Goal: Find specific page/section: Find specific page/section

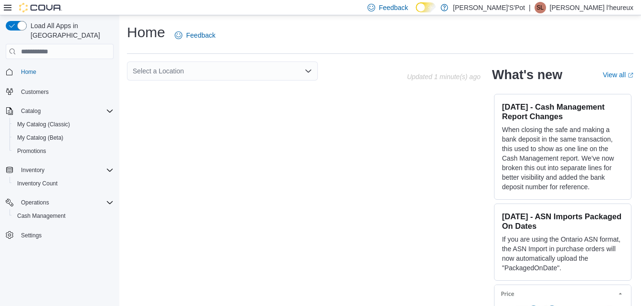
click at [3, 8] on div "Feedback Dark Mode [PERSON_NAME]'S'Pot | sl [PERSON_NAME] l'heureux" at bounding box center [320, 7] width 641 height 15
click at [57, 212] on span "Cash Management" at bounding box center [41, 216] width 48 height 8
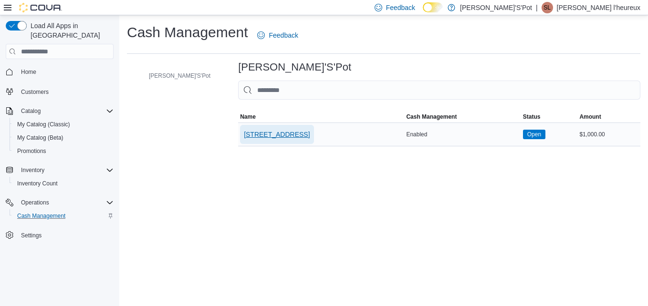
click at [244, 134] on span "[STREET_ADDRESS]" at bounding box center [277, 135] width 66 height 10
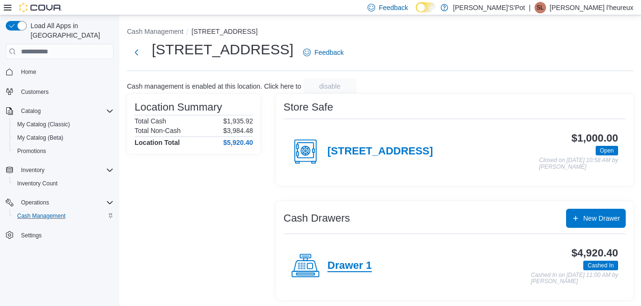
click at [353, 272] on h4 "Drawer 1" at bounding box center [349, 266] width 44 height 12
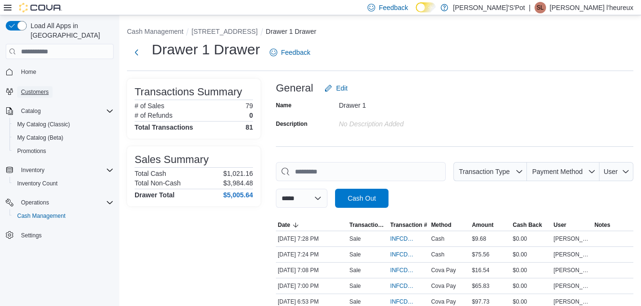
click at [38, 86] on span "Customers" at bounding box center [35, 91] width 28 height 11
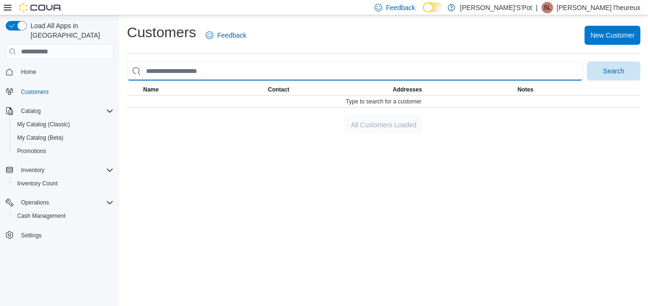
click at [221, 72] on input "search" at bounding box center [355, 71] width 456 height 19
click at [587, 62] on button "Search" at bounding box center [613, 71] width 53 height 19
click at [214, 71] on input "*****" at bounding box center [355, 71] width 456 height 19
type input "*"
click at [587, 62] on button "Search" at bounding box center [613, 71] width 53 height 19
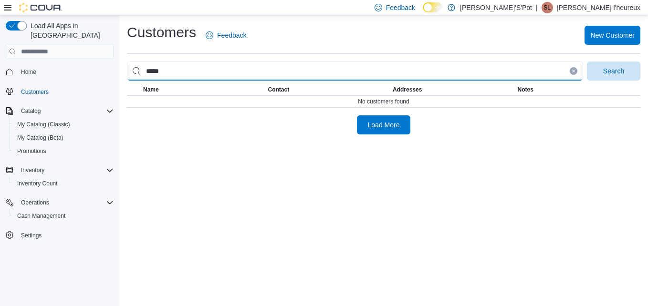
click at [171, 71] on input "*****" at bounding box center [355, 71] width 456 height 19
click at [587, 62] on button "Search" at bounding box center [613, 71] width 53 height 19
click at [201, 76] on input "******" at bounding box center [355, 71] width 456 height 19
click at [587, 62] on button "Search" at bounding box center [613, 71] width 53 height 19
click at [201, 76] on input "******" at bounding box center [355, 71] width 456 height 19
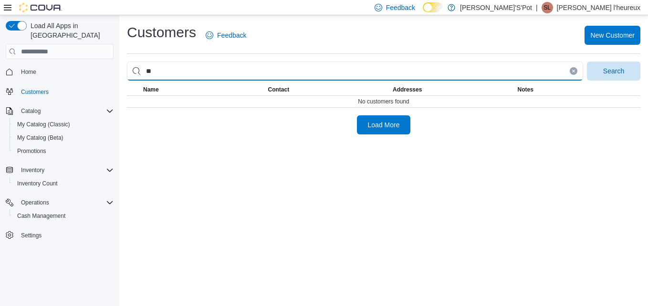
type input "*"
click at [587, 62] on button "Search" at bounding box center [613, 71] width 53 height 19
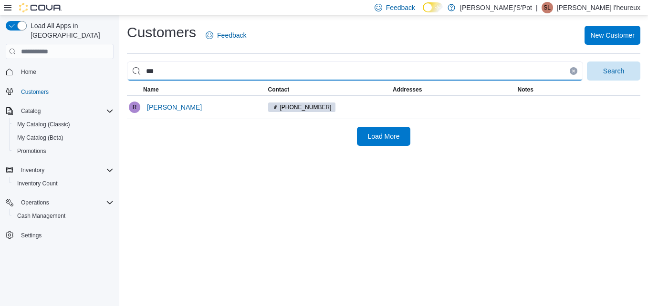
click at [587, 62] on button "Search" at bounding box center [613, 71] width 53 height 19
type input "*"
click at [587, 62] on button "Search" at bounding box center [613, 71] width 53 height 19
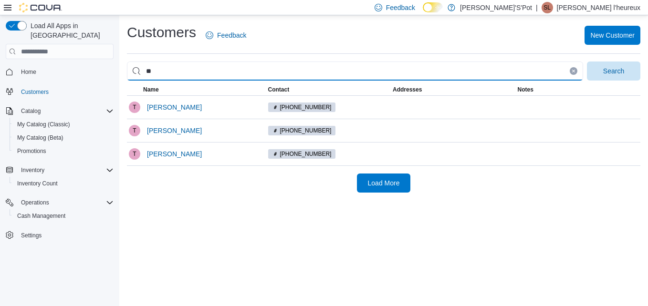
type input "*"
click at [587, 62] on button "Search" at bounding box center [613, 71] width 53 height 19
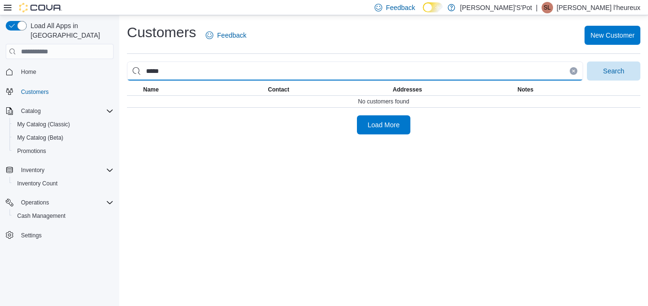
click at [587, 62] on button "Search" at bounding box center [613, 71] width 53 height 19
type input "*"
click at [587, 62] on button "Search" at bounding box center [613, 71] width 53 height 19
type input "*"
click at [587, 62] on button "Search" at bounding box center [613, 71] width 53 height 19
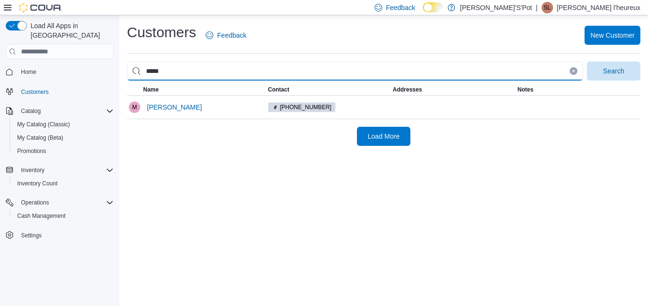
click at [176, 75] on input "*****" at bounding box center [355, 71] width 456 height 19
type input "*"
click at [587, 62] on button "Search" at bounding box center [613, 71] width 53 height 19
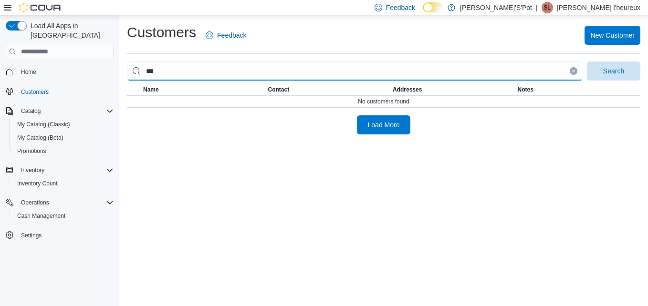
click at [587, 62] on button "Search" at bounding box center [613, 71] width 53 height 19
type input "*"
click at [587, 62] on button "Search" at bounding box center [613, 71] width 53 height 19
type input "*"
type input "*********"
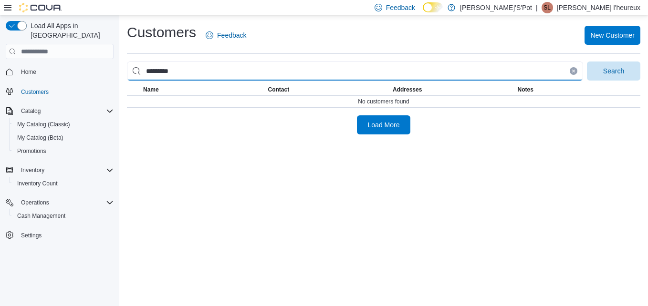
click at [587, 62] on button "Search" at bounding box center [613, 71] width 53 height 19
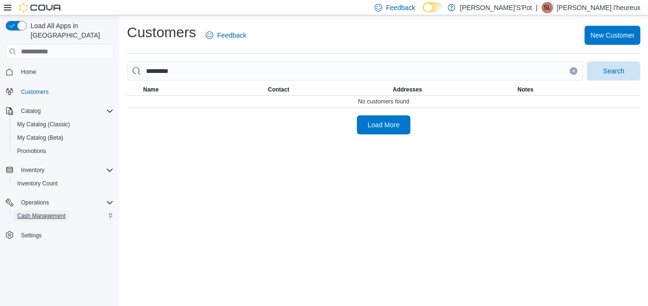
click at [51, 212] on span "Cash Management" at bounding box center [41, 216] width 48 height 8
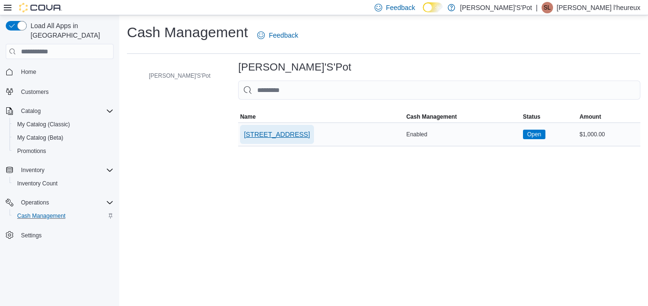
click at [244, 136] on span "[STREET_ADDRESS]" at bounding box center [277, 135] width 66 height 10
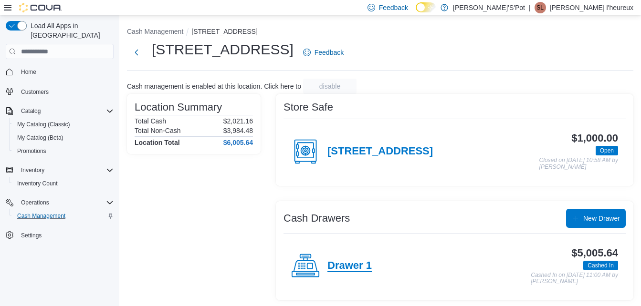
click at [341, 267] on h4 "Drawer 1" at bounding box center [349, 266] width 44 height 12
